Goal: Complete application form: Complete application form

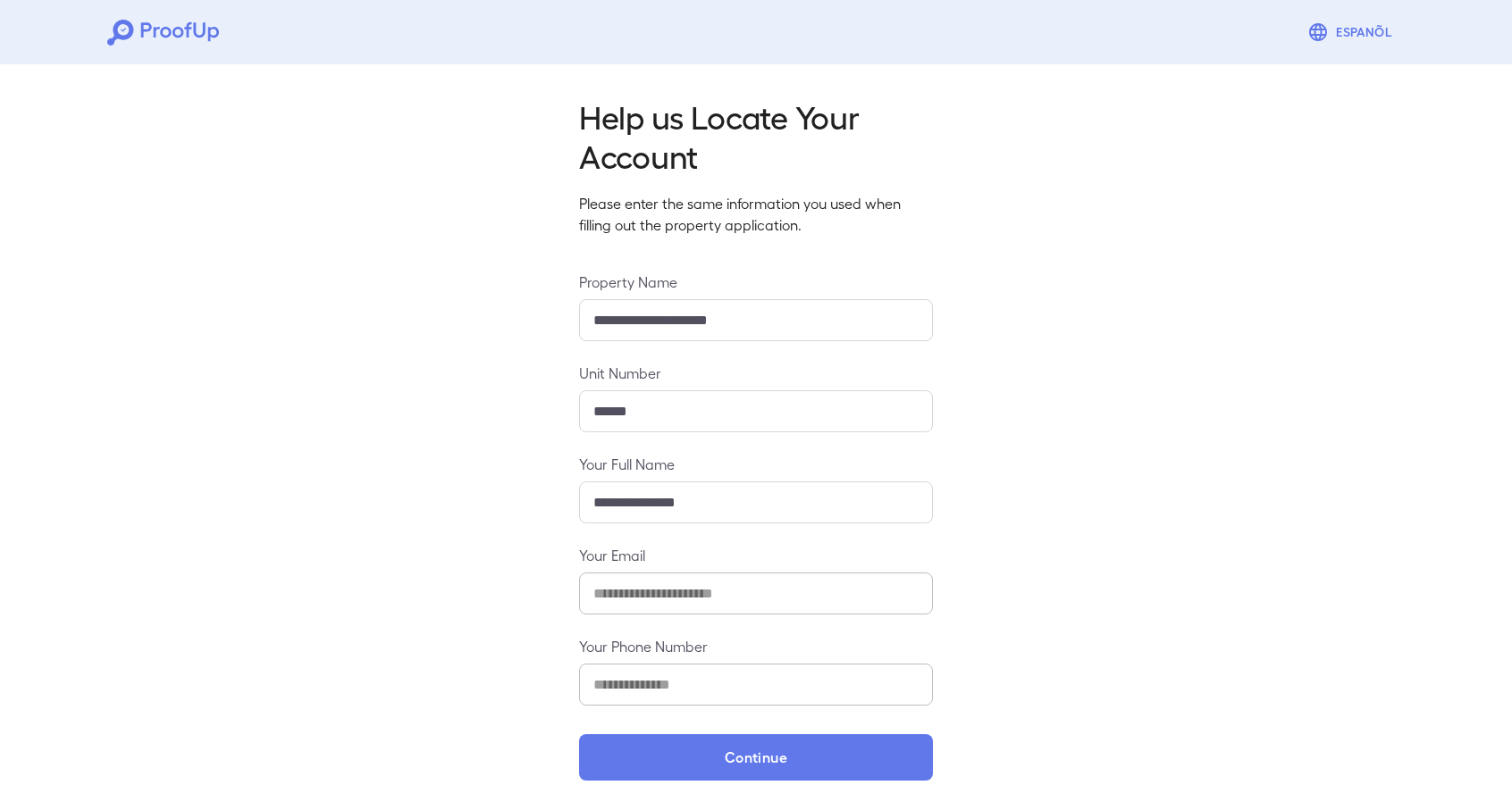
scroll to position [7, 0]
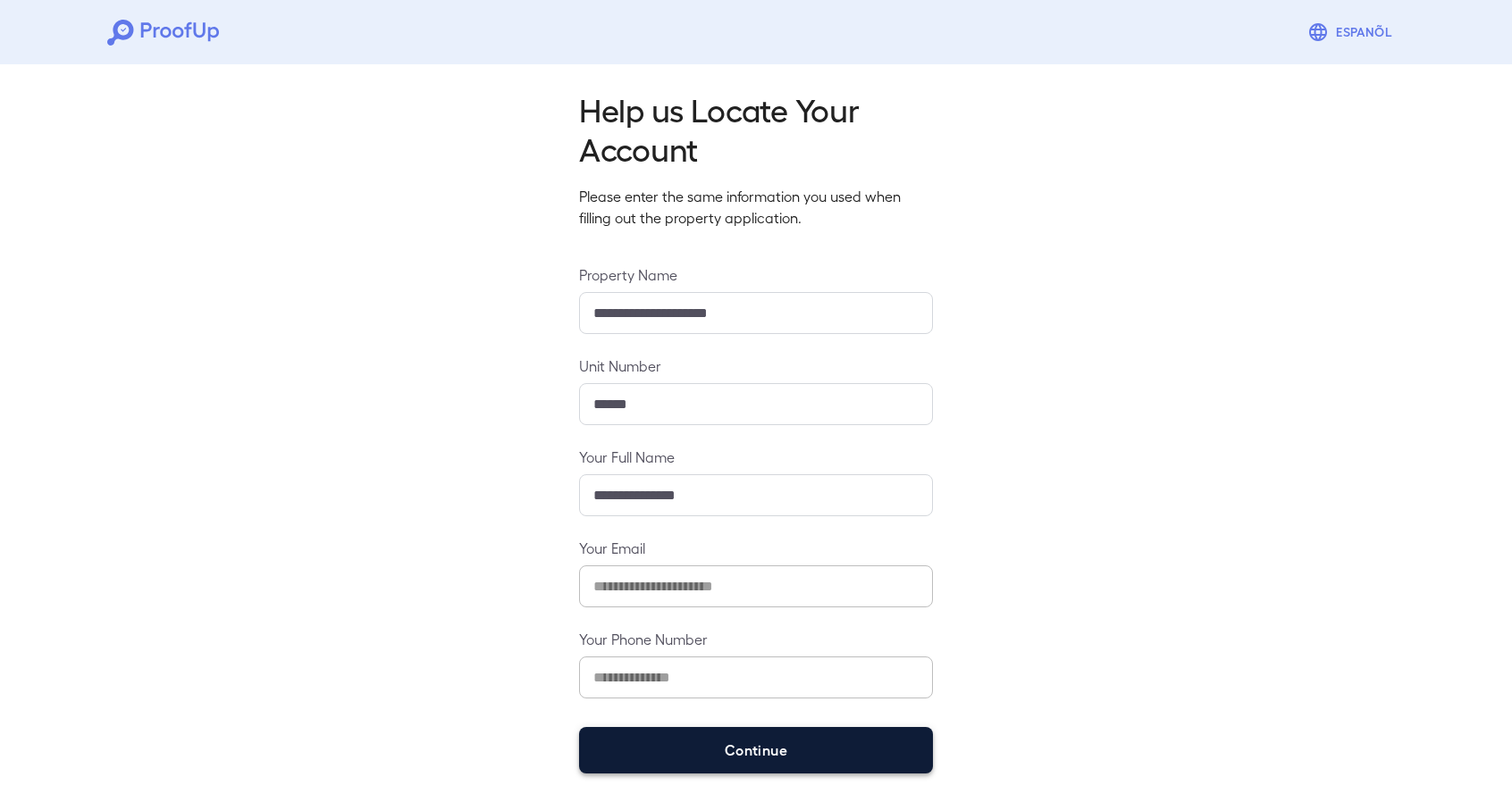
click at [860, 753] on button "Continue" at bounding box center [756, 750] width 354 height 47
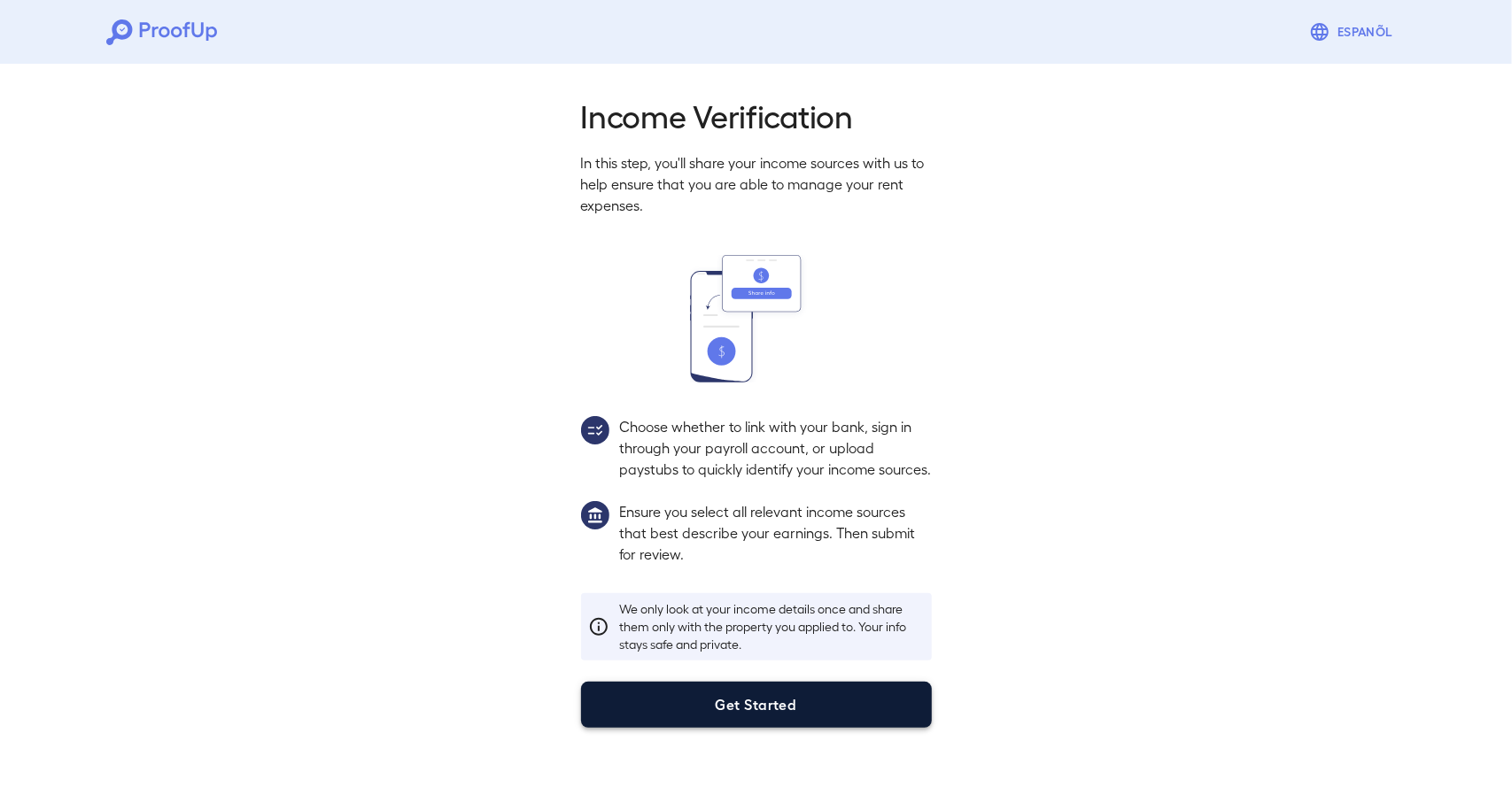
click at [833, 728] on button "Get Started" at bounding box center [756, 704] width 351 height 46
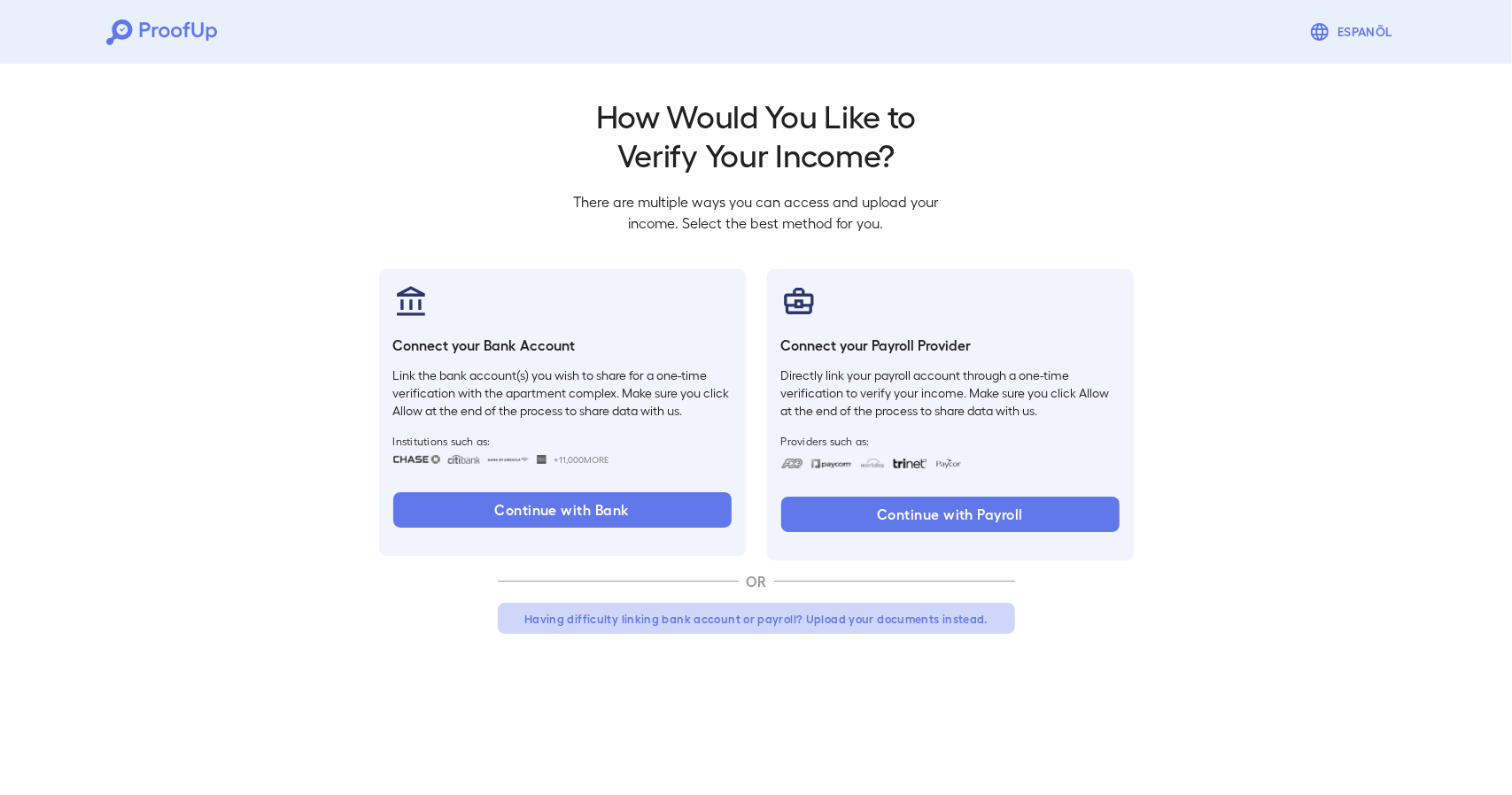
click at [776, 618] on button "Having difficulty linking bank account or payroll? Upload your documents instea…" at bounding box center [756, 619] width 517 height 32
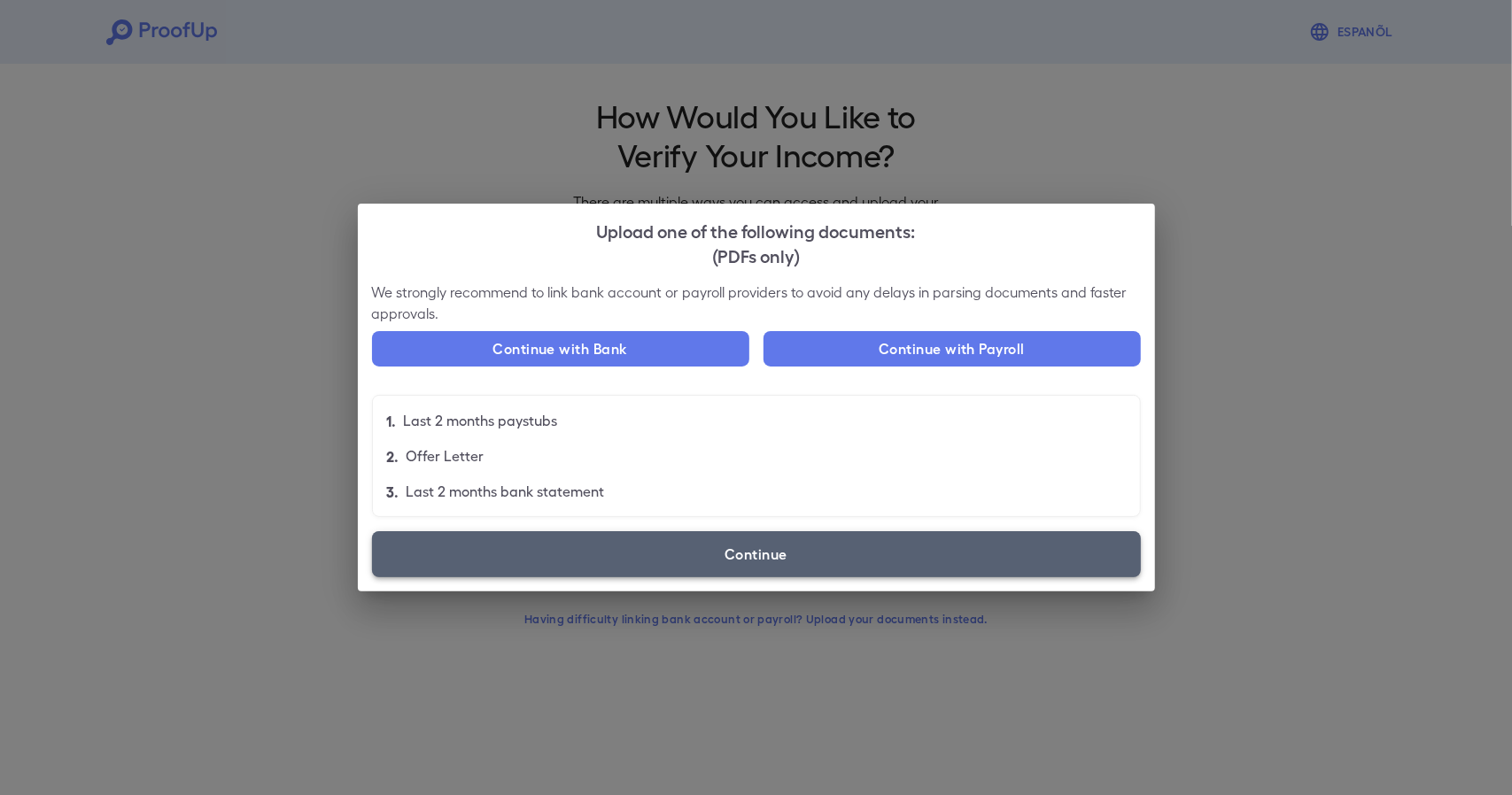
click at [693, 549] on label "Continue" at bounding box center [756, 554] width 769 height 46
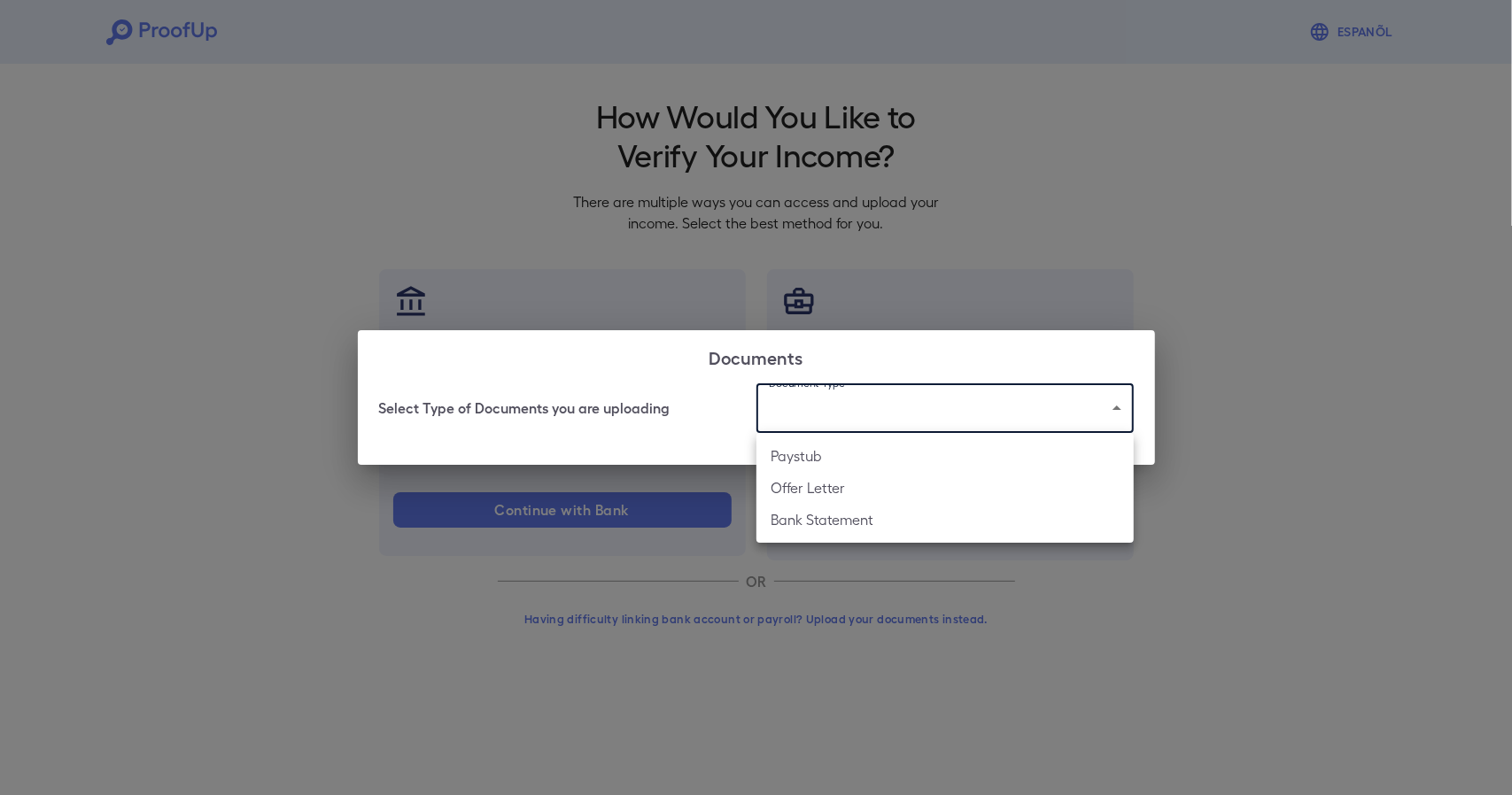
click at [875, 395] on body "Espanõl Go back How Would You Like to Verify Your Income? There are multiple wa…" at bounding box center [756, 338] width 1512 height 677
click at [835, 463] on li "Paystub" at bounding box center [945, 457] width 377 height 32
type input "*******"
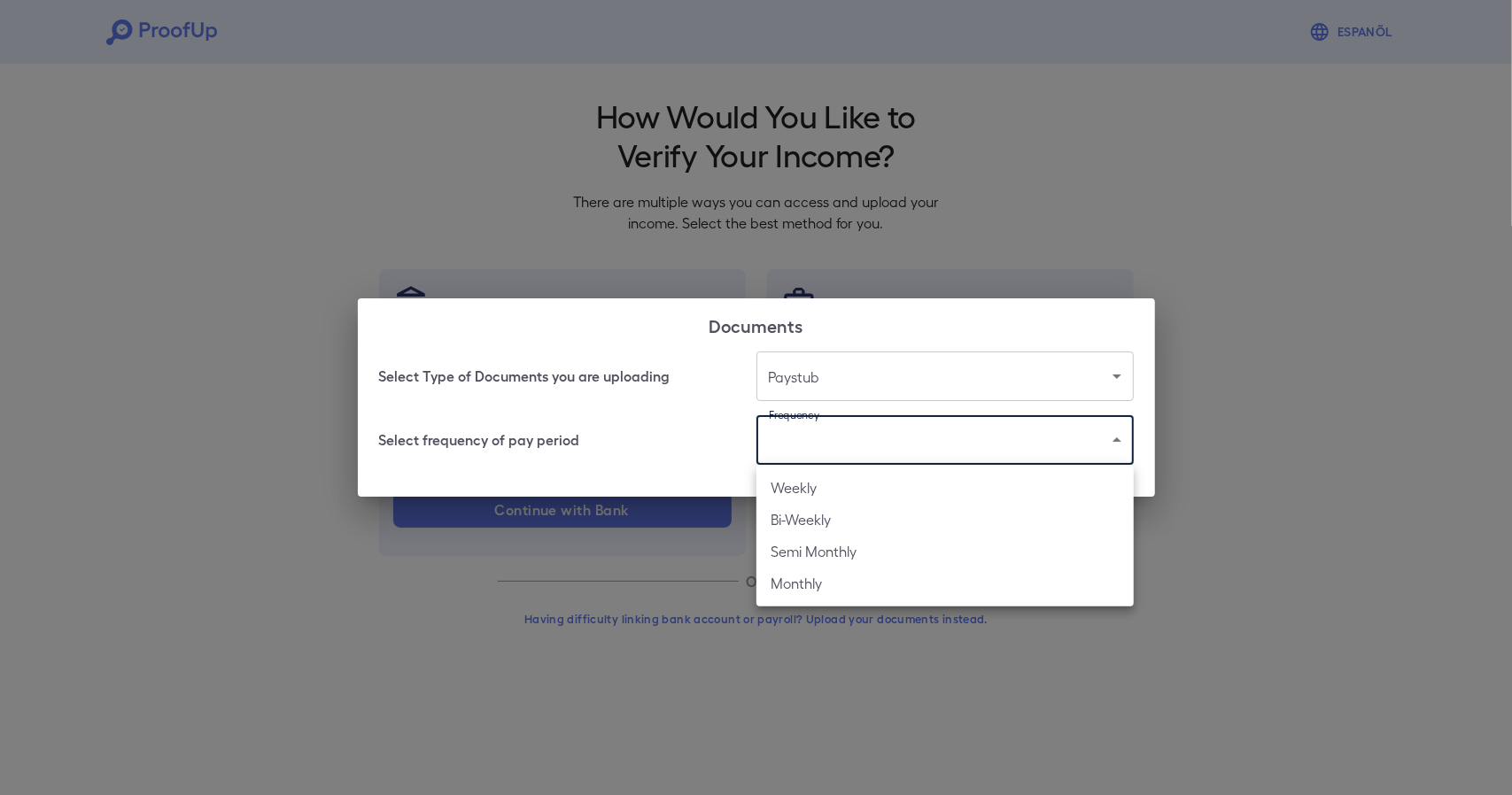
click at [839, 436] on body "Espanõl Go back How Would You Like to Verify Your Income? There are multiple wa…" at bounding box center [756, 338] width 1512 height 677
click at [819, 524] on li "Bi-Weekly" at bounding box center [945, 520] width 377 height 32
type input "*********"
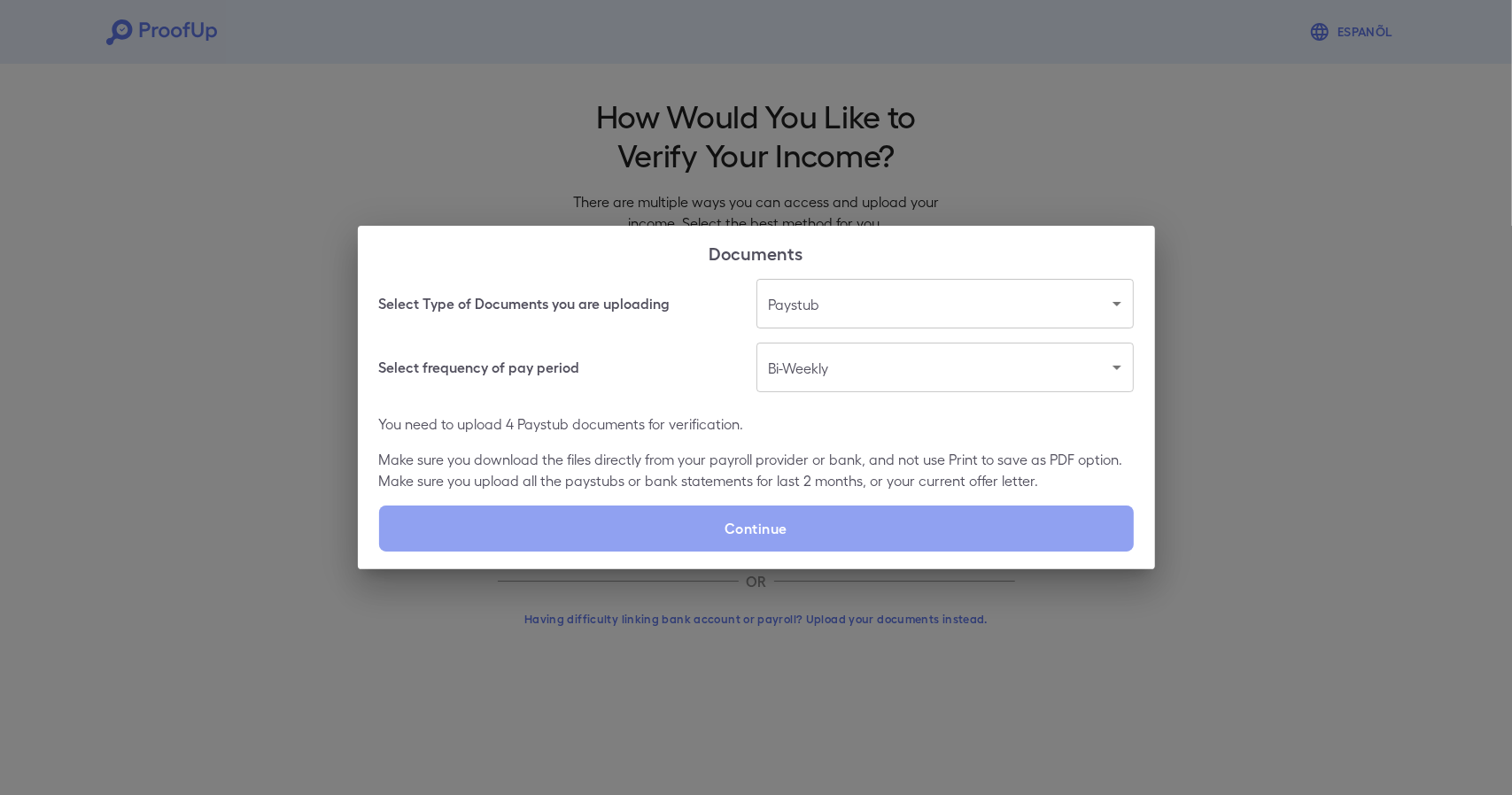
click at [819, 524] on label "Continue" at bounding box center [756, 528] width 755 height 46
click at [380, 551] on input "Continue" at bounding box center [379, 551] width 1 height 1
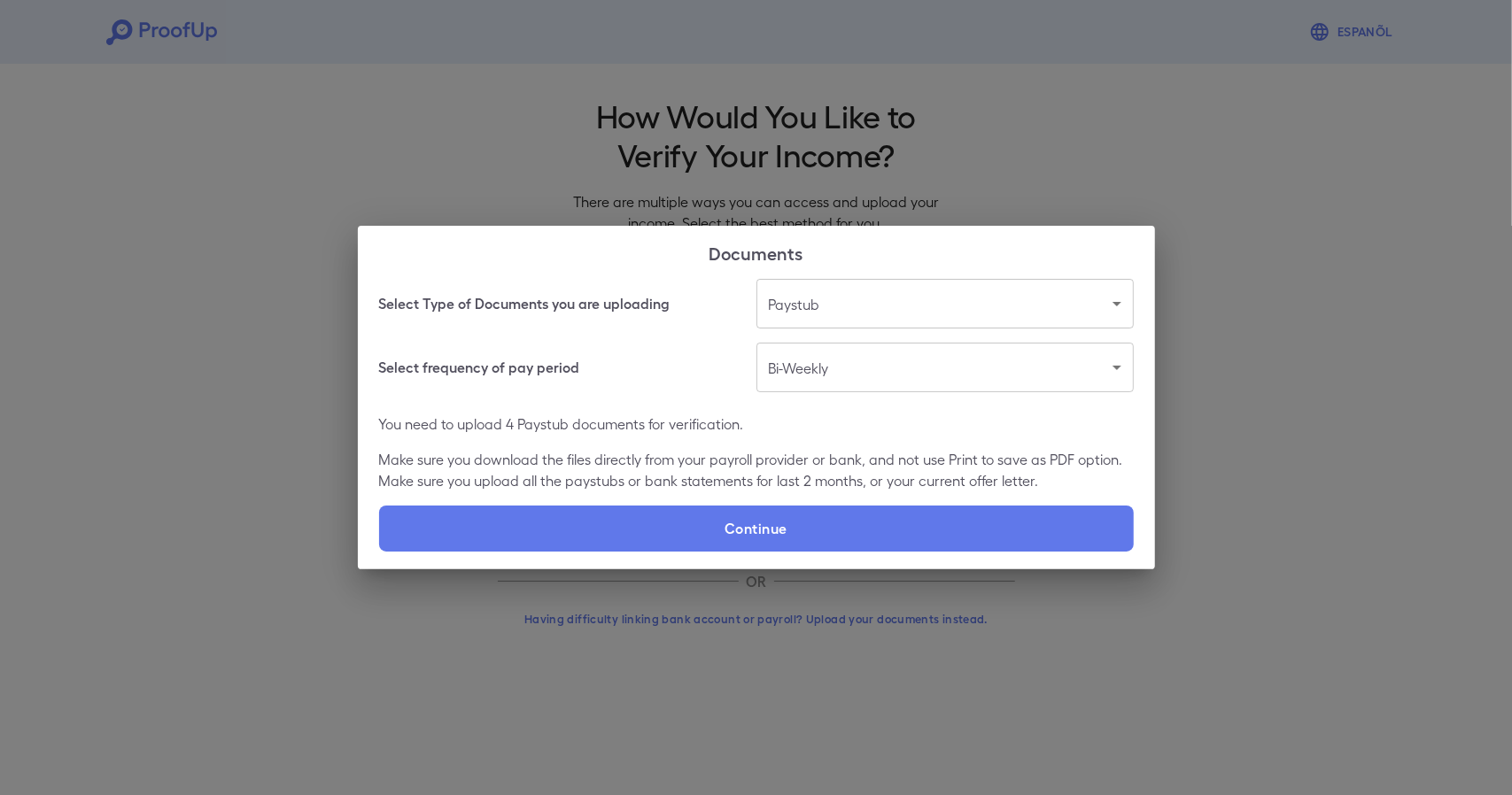
type input "**********"
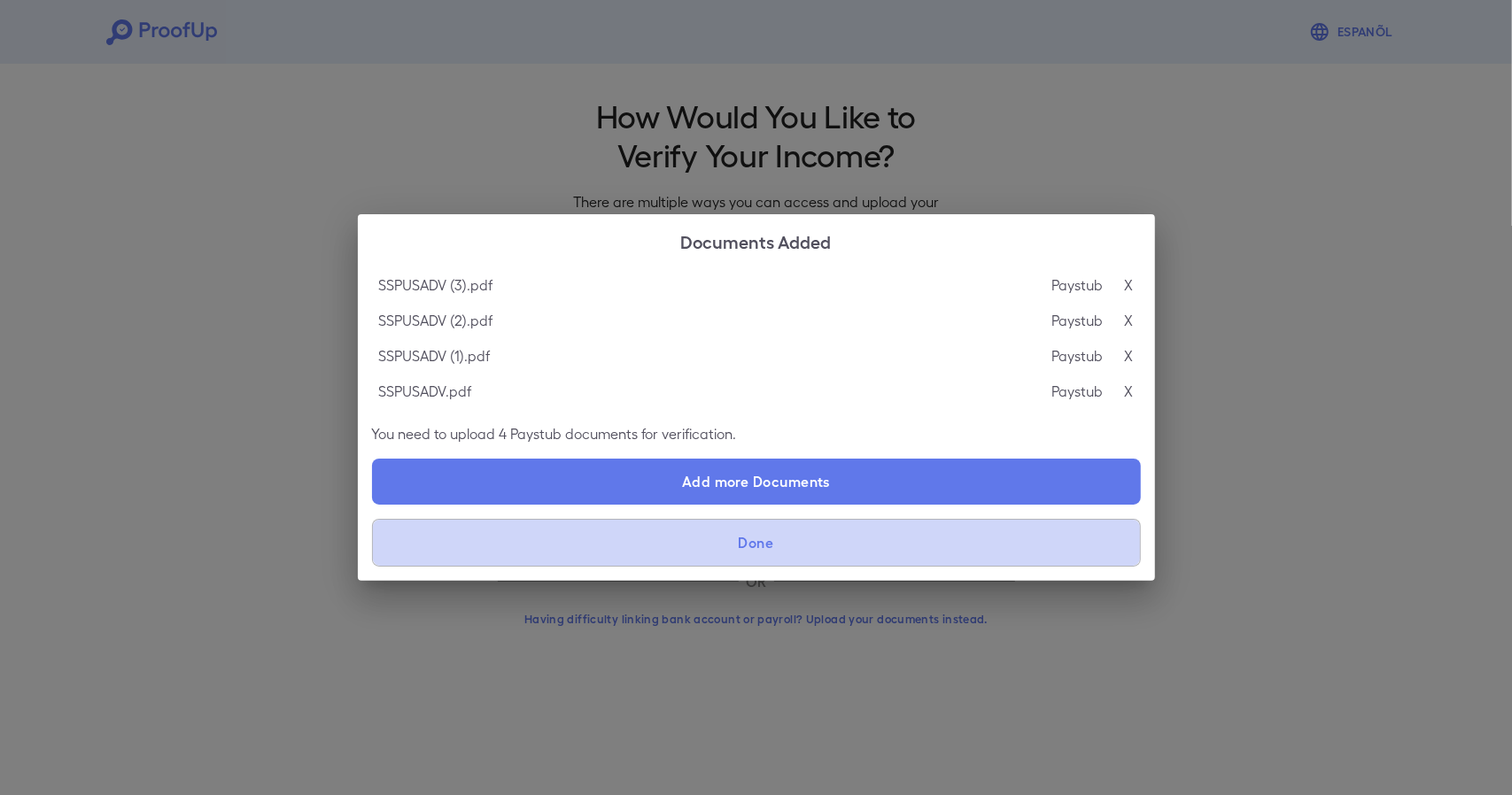
click at [898, 550] on button "Done" at bounding box center [756, 543] width 769 height 48
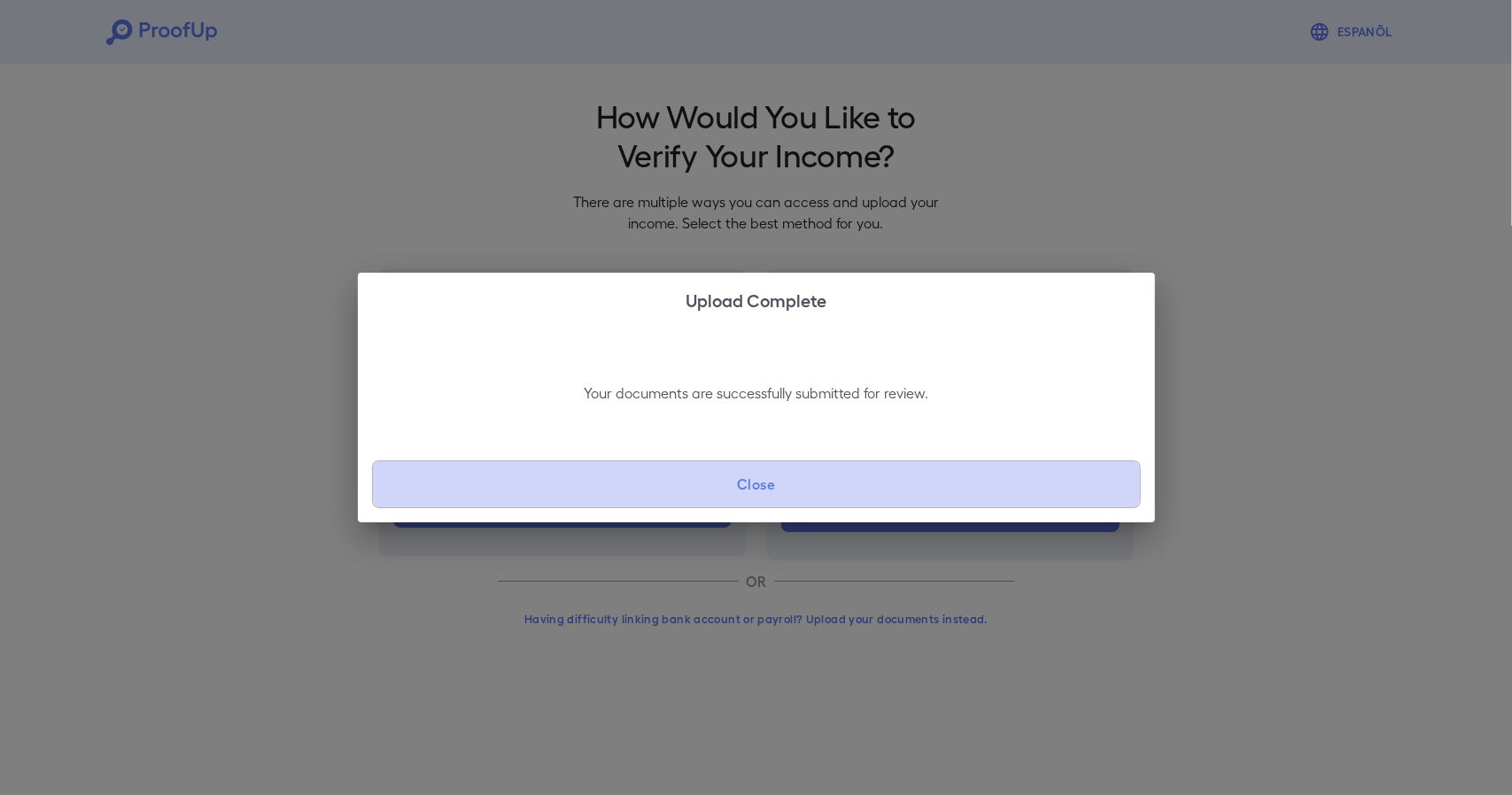
click at [791, 494] on button "Close" at bounding box center [756, 484] width 769 height 48
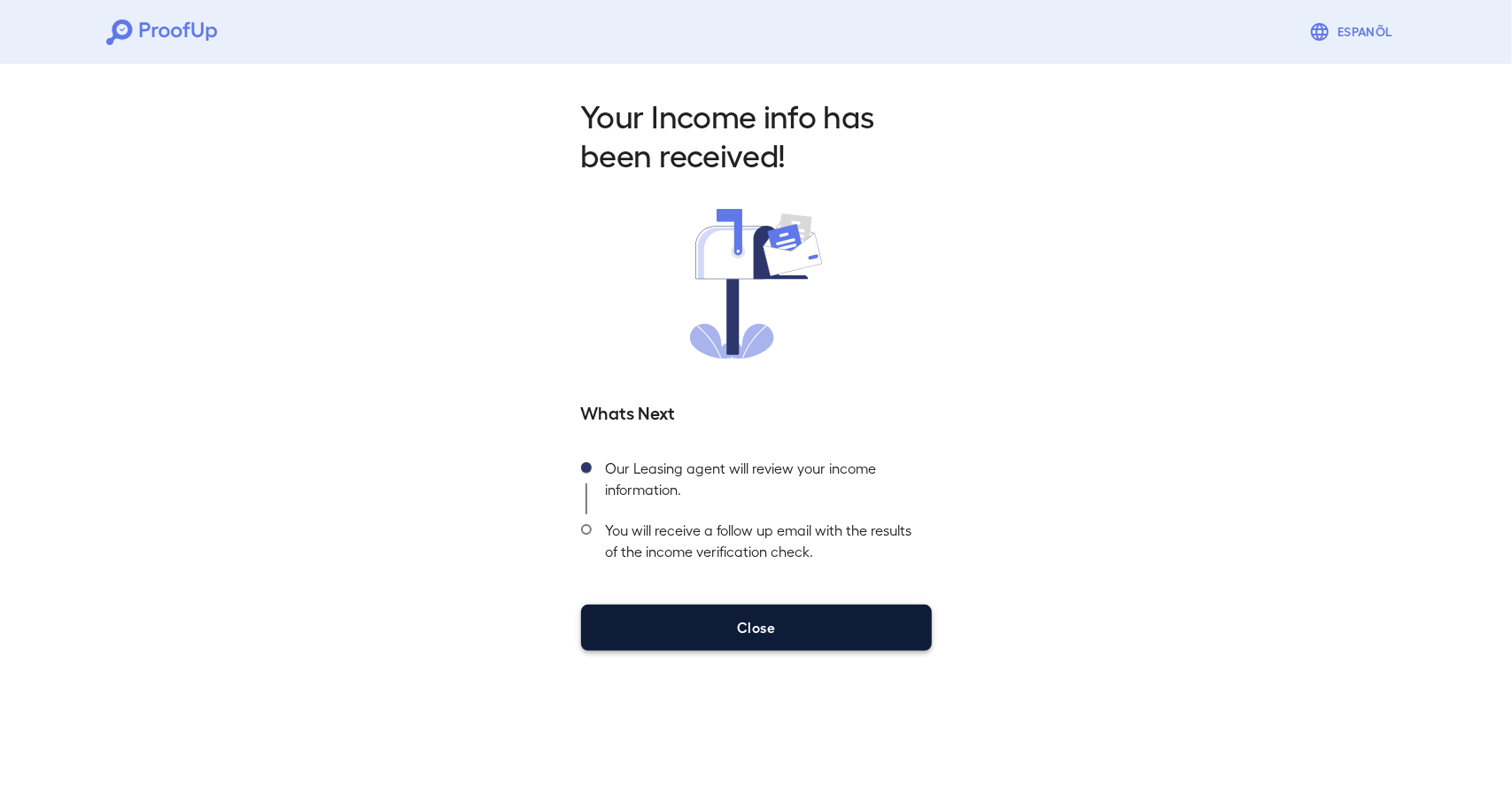
click at [769, 629] on button "Close" at bounding box center [756, 628] width 351 height 46
click at [738, 630] on button "Close" at bounding box center [756, 628] width 351 height 46
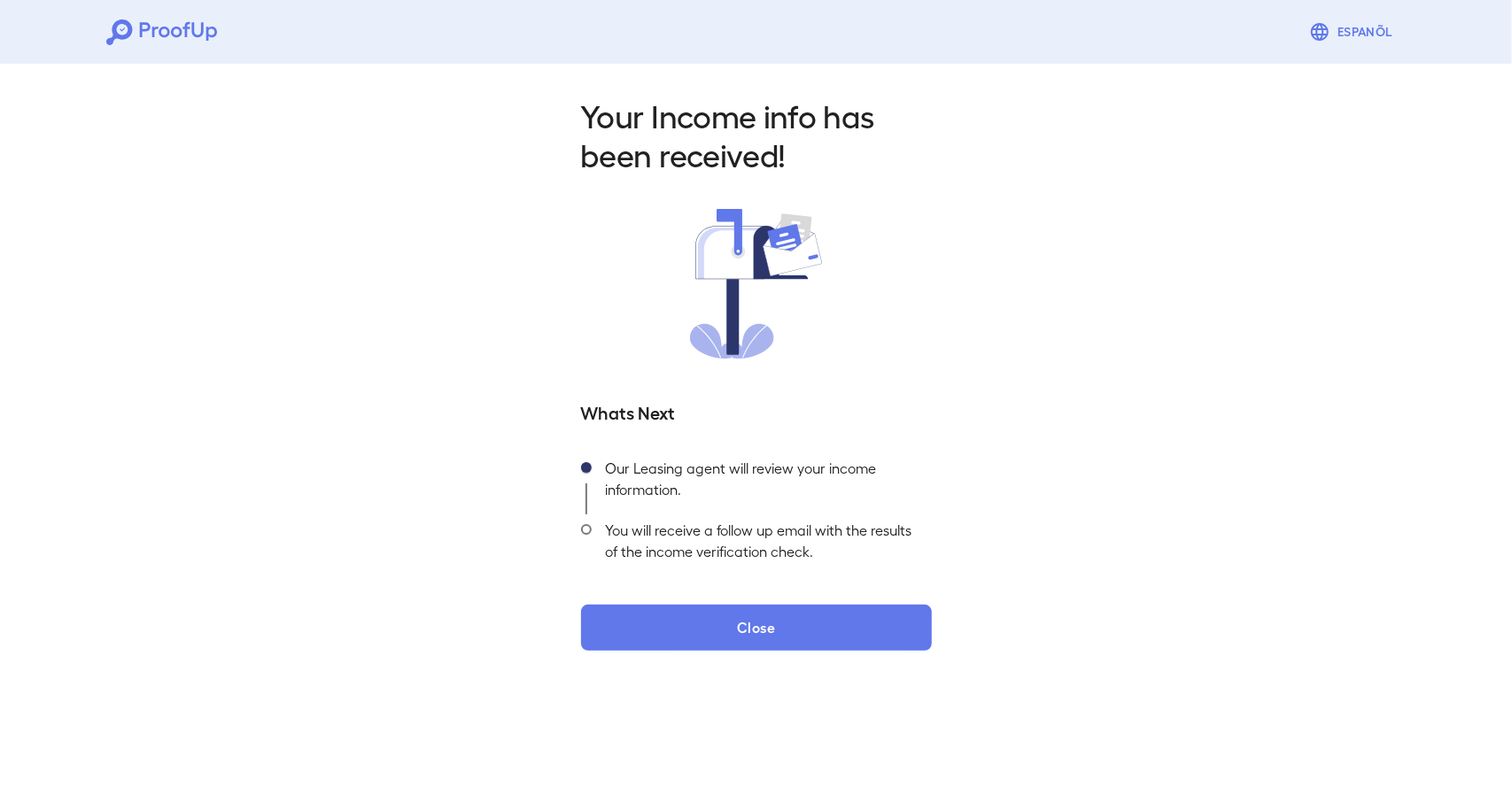
click at [523, 294] on div "Your Income info has been received! Whats Next Our Leasing agent will review yo…" at bounding box center [756, 368] width 1512 height 623
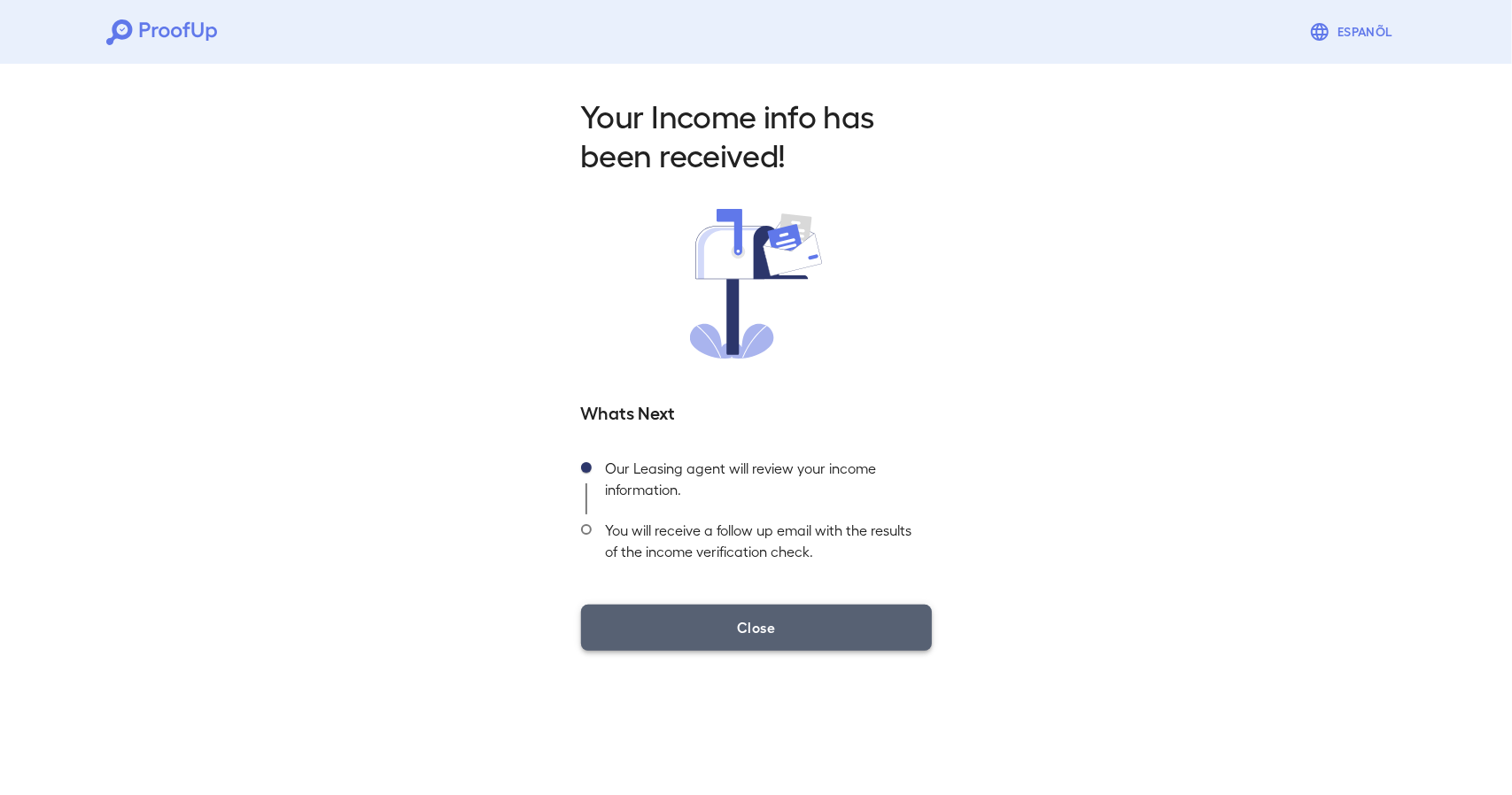
click at [659, 614] on button "Close" at bounding box center [756, 628] width 351 height 46
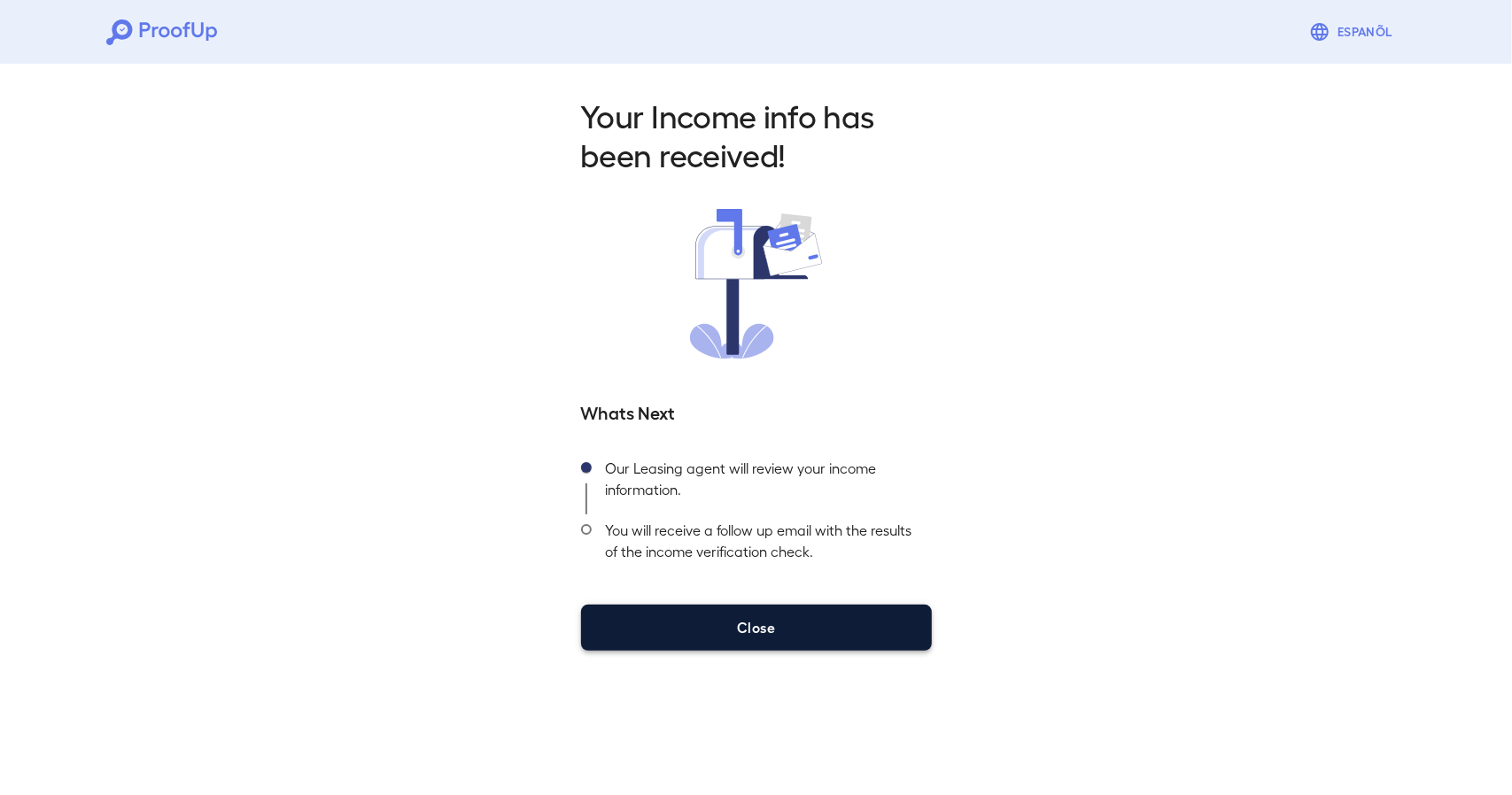
click at [659, 614] on button "Close" at bounding box center [756, 628] width 351 height 46
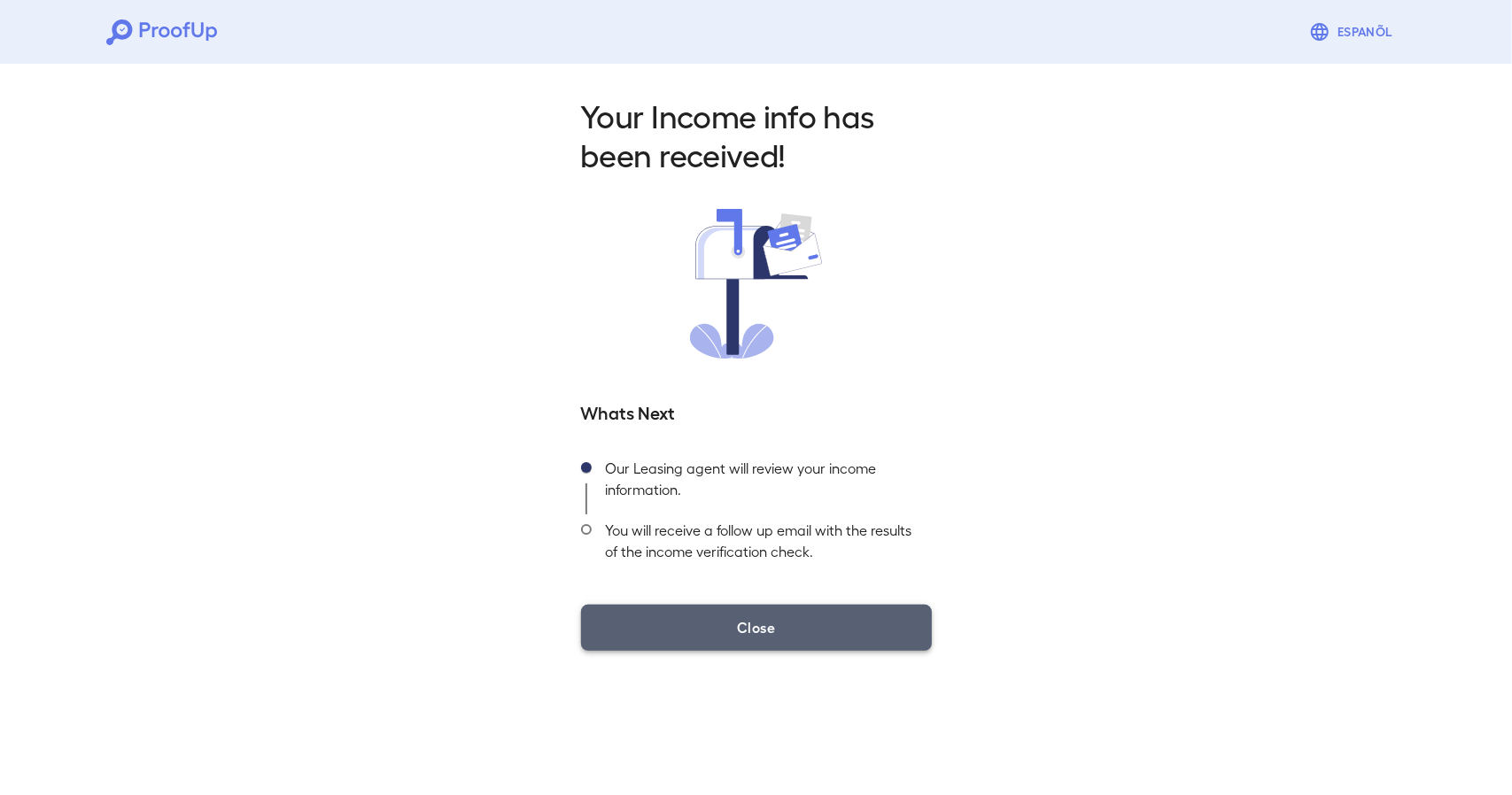
click at [659, 614] on button "Close" at bounding box center [756, 628] width 351 height 46
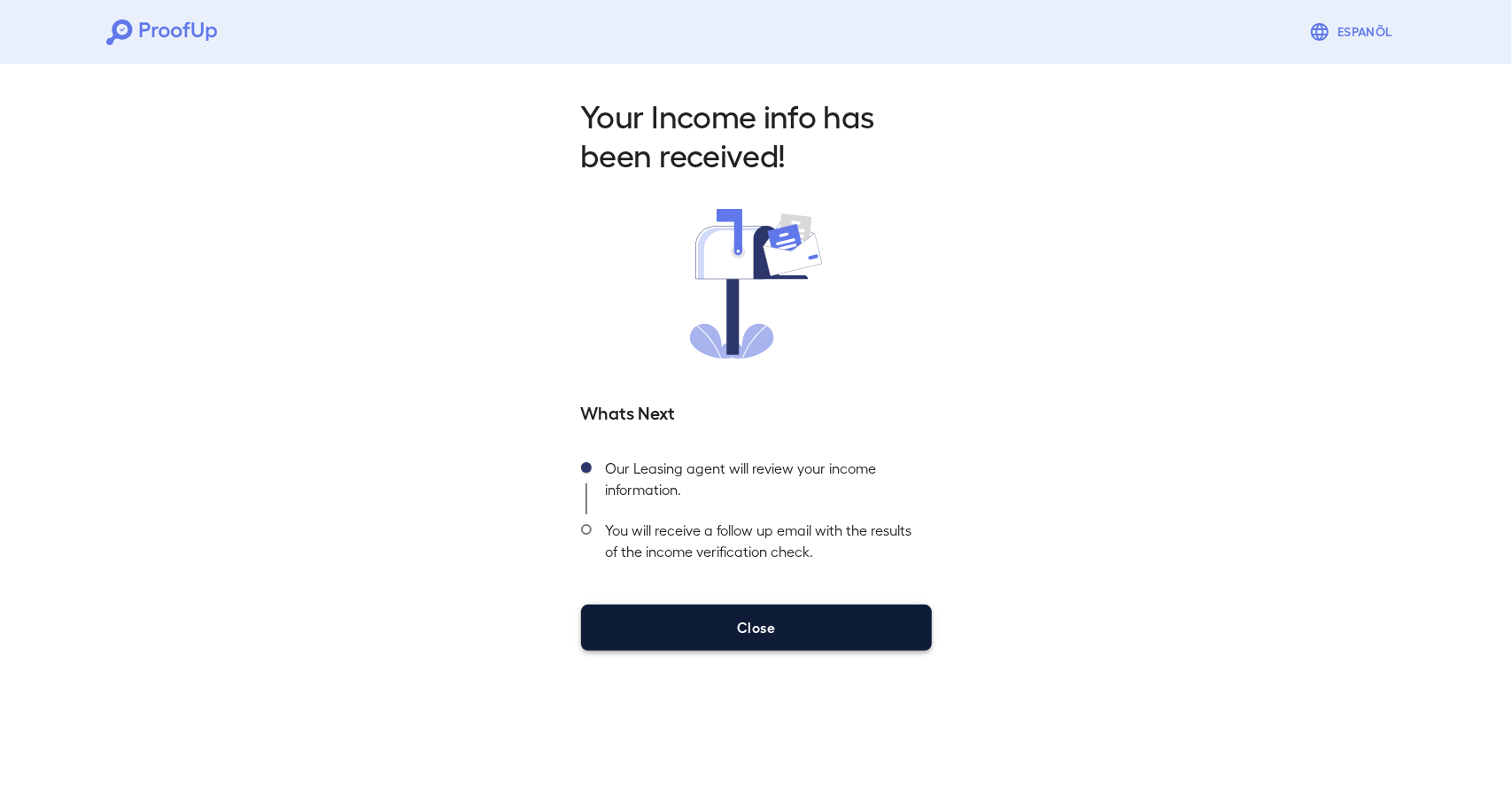
click at [858, 613] on button "Close" at bounding box center [756, 628] width 351 height 46
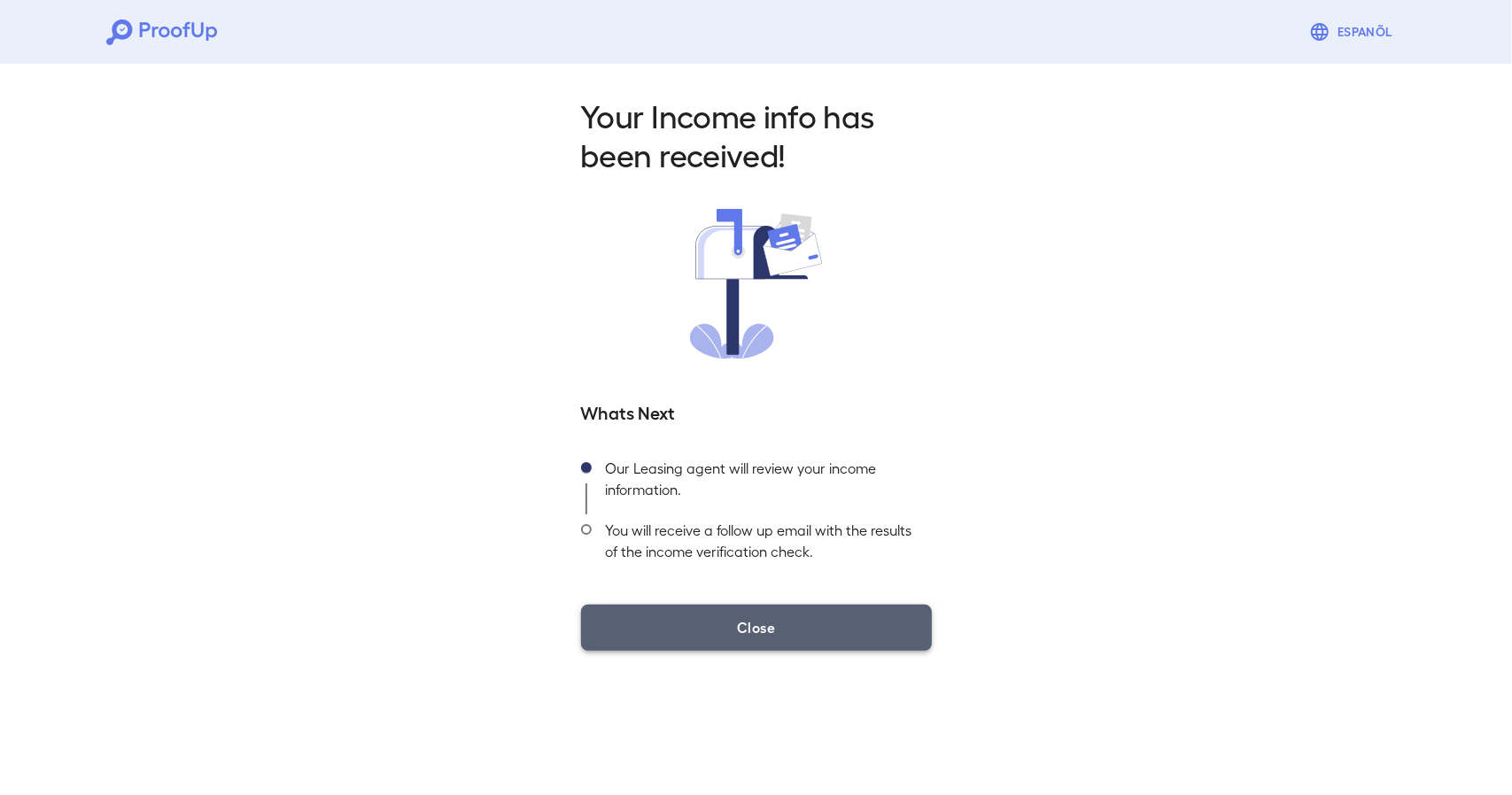
click at [858, 613] on button "Close" at bounding box center [756, 628] width 351 height 46
